Goal: Transaction & Acquisition: Download file/media

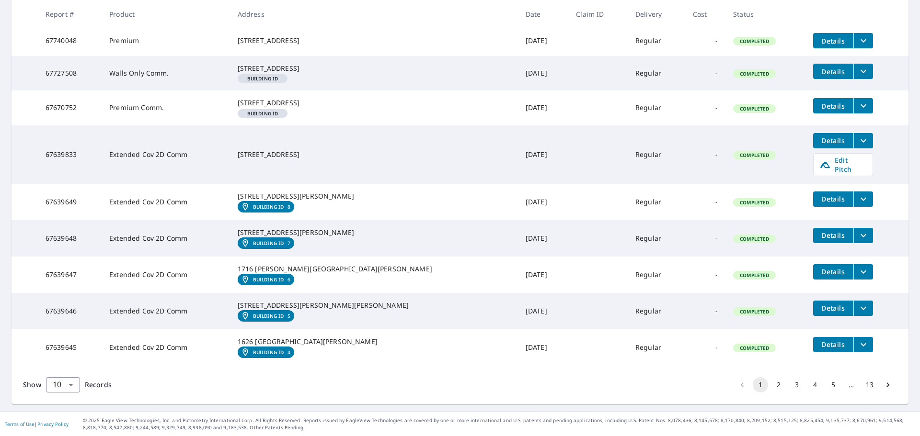
scroll to position [286, 0]
click at [772, 388] on button "2" at bounding box center [778, 385] width 15 height 15
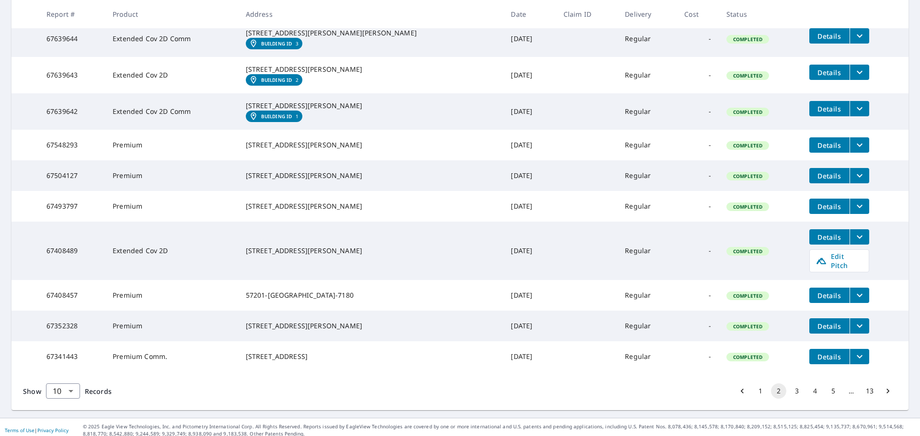
scroll to position [240, 0]
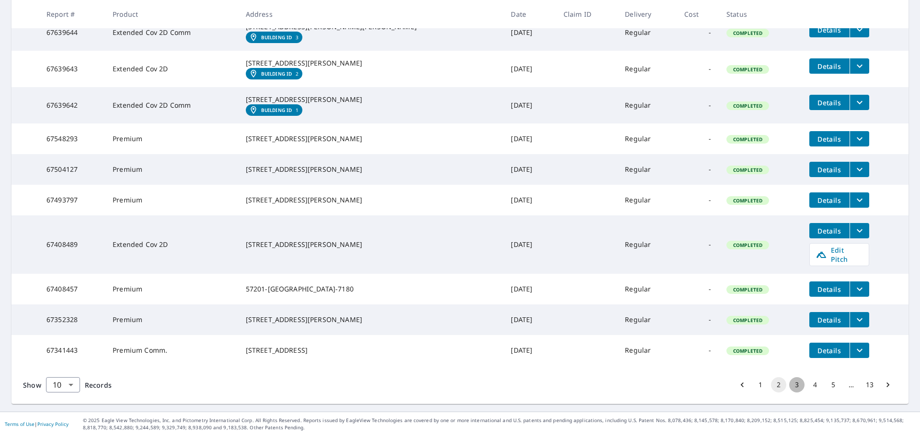
click at [790, 387] on button "3" at bounding box center [796, 385] width 15 height 15
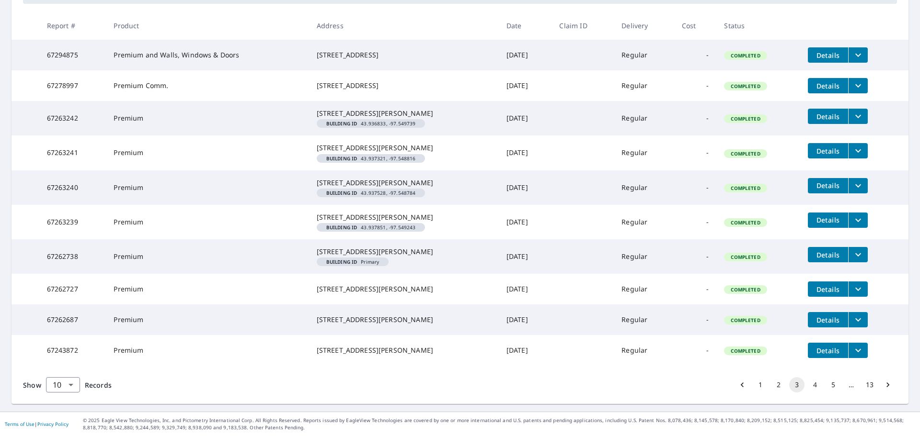
scroll to position [240, 0]
click at [812, 388] on button "4" at bounding box center [814, 385] width 15 height 15
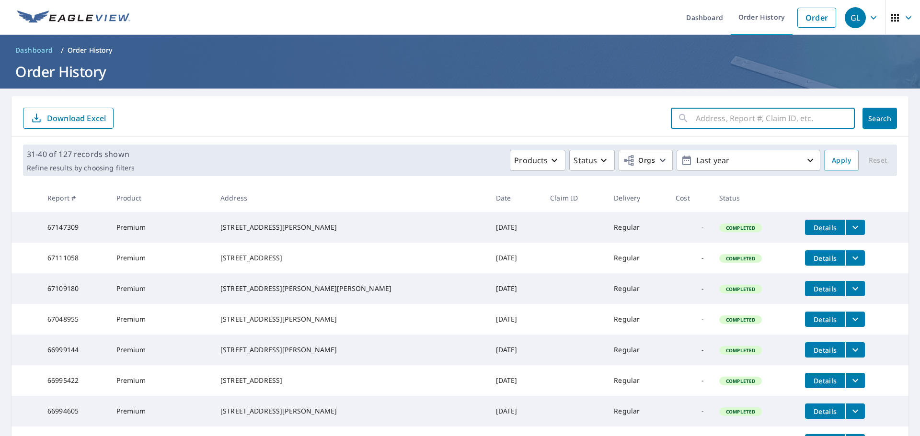
click at [745, 113] on input "text" at bounding box center [775, 118] width 159 height 27
type input "1187"
click button "Search" at bounding box center [879, 118] width 34 height 21
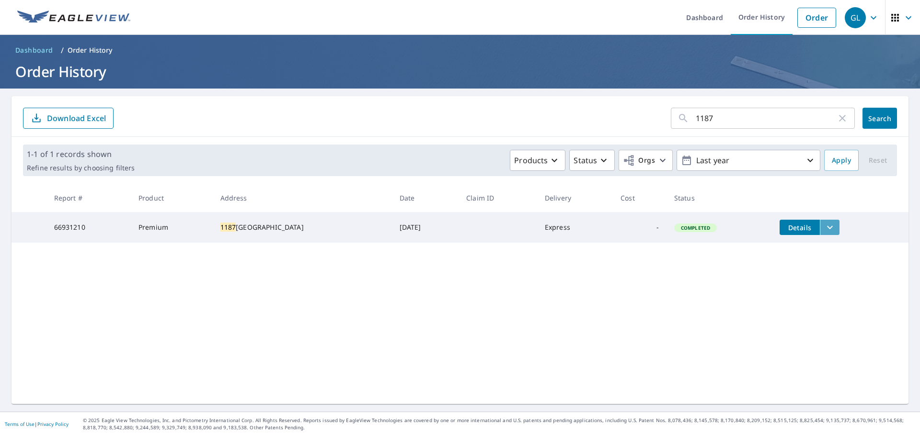
click at [829, 229] on icon "filesDropdownBtn-66931210" at bounding box center [829, 227] width 11 height 11
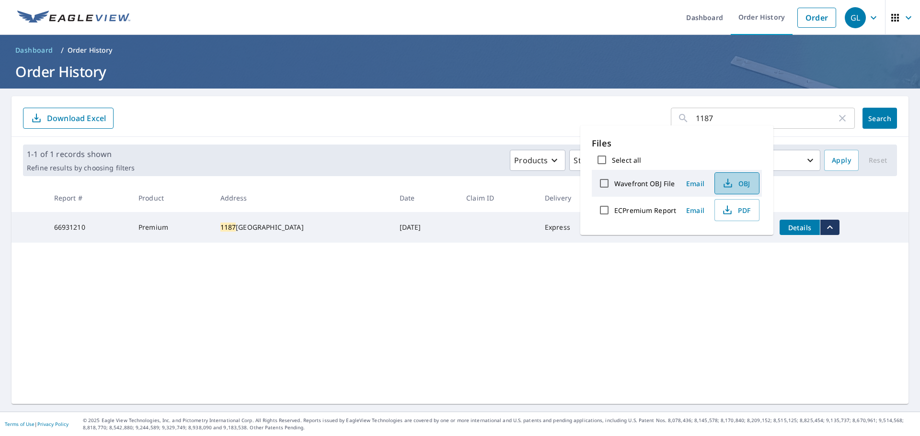
click at [731, 183] on icon "button" at bounding box center [727, 183] width 11 height 11
click at [743, 209] on span "PDF" at bounding box center [736, 210] width 31 height 11
